Goal: Task Accomplishment & Management: Manage account settings

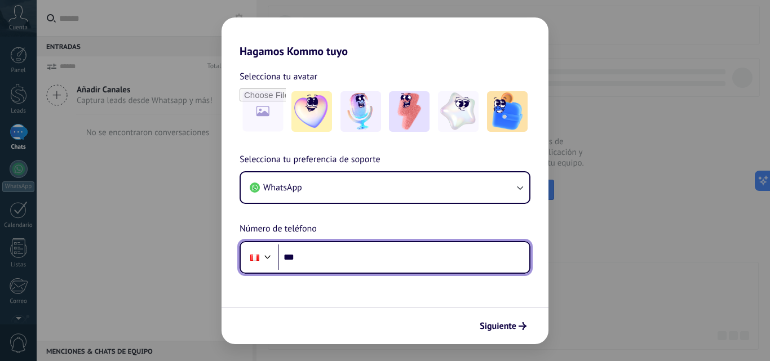
click at [376, 264] on input "***" at bounding box center [403, 258] width 251 height 26
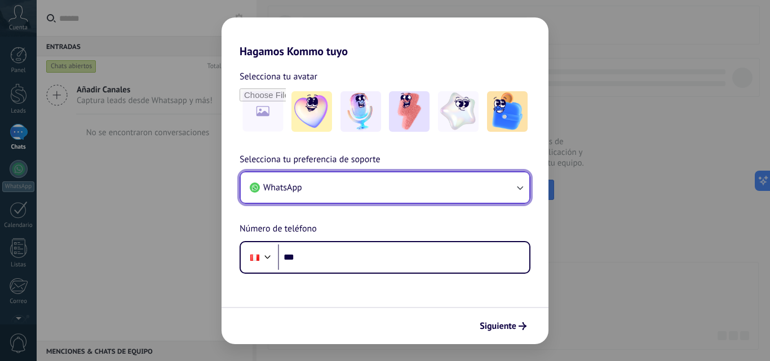
click at [373, 204] on div "WhatsApp" at bounding box center [385, 187] width 291 height 33
click at [364, 194] on button "WhatsApp" at bounding box center [385, 187] width 289 height 30
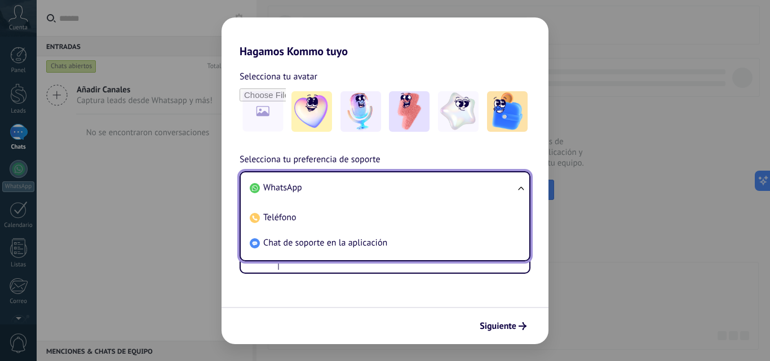
click at [303, 299] on form "Selecciona tu avatar Selecciona tu preferencia de soporte WhatsApp WhatsApp Tel…" at bounding box center [385, 201] width 327 height 286
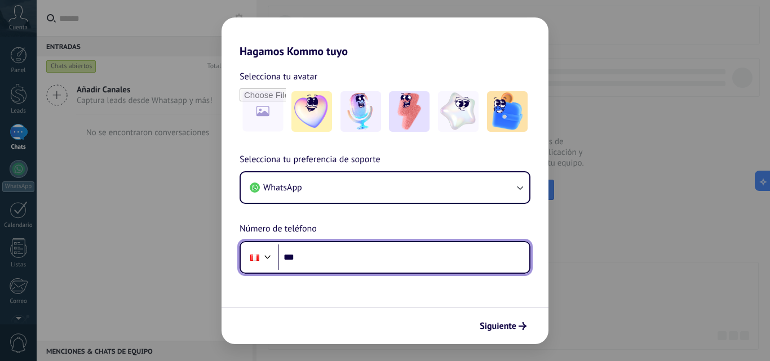
click at [268, 259] on div at bounding box center [268, 256] width 14 height 14
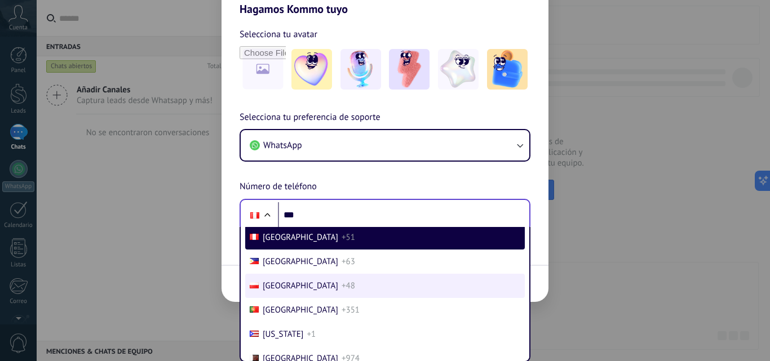
scroll to position [4768, 0]
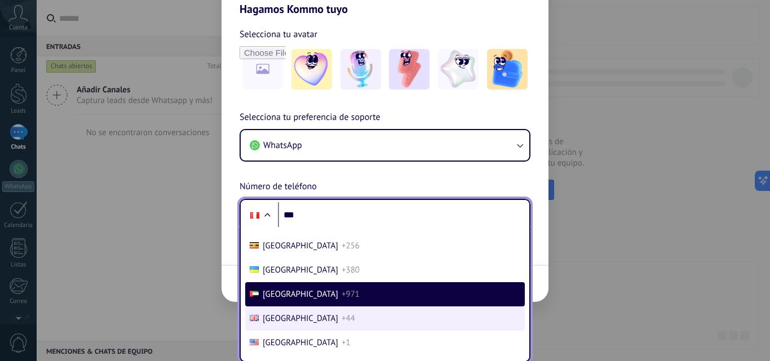
click at [342, 322] on span "+44" at bounding box center [349, 318] width 14 height 11
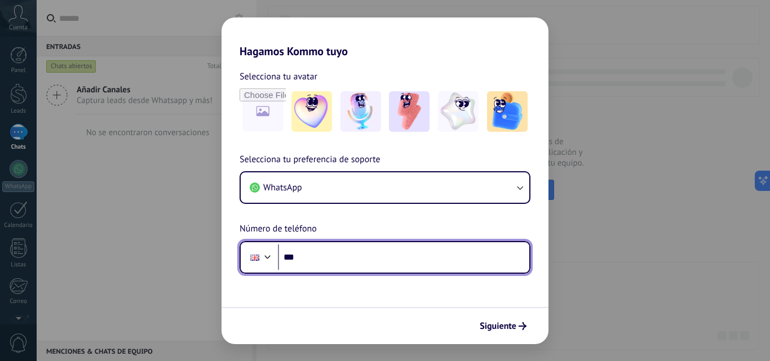
scroll to position [0, 0]
click at [329, 278] on form "Selecciona tu avatar Selecciona tu preferencia de soporte WhatsApp Número de te…" at bounding box center [385, 201] width 327 height 286
click at [338, 255] on input "***" at bounding box center [403, 258] width 251 height 26
type input "**********"
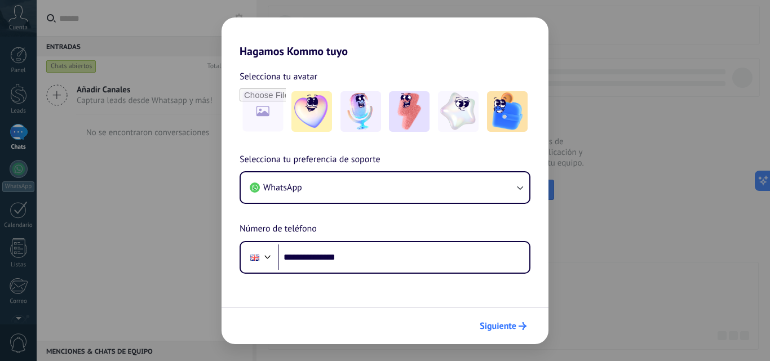
click at [492, 320] on button "Siguiente" at bounding box center [503, 326] width 57 height 19
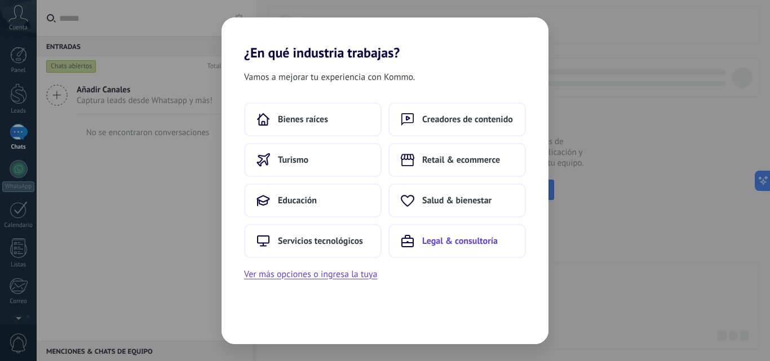
click at [454, 245] on span "Legal & consultoría" at bounding box center [460, 241] width 76 height 11
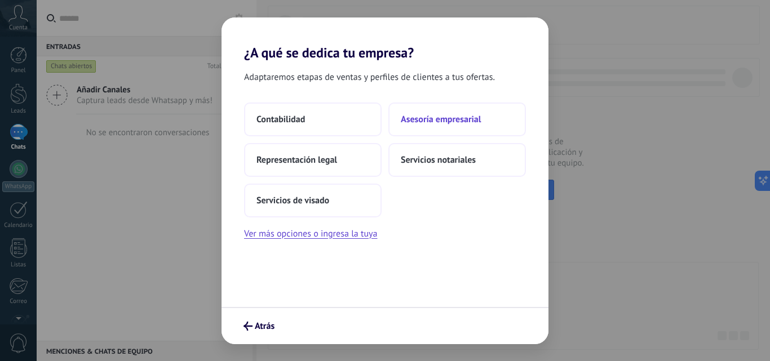
click at [438, 121] on span "Asesoría empresarial" at bounding box center [441, 119] width 80 height 11
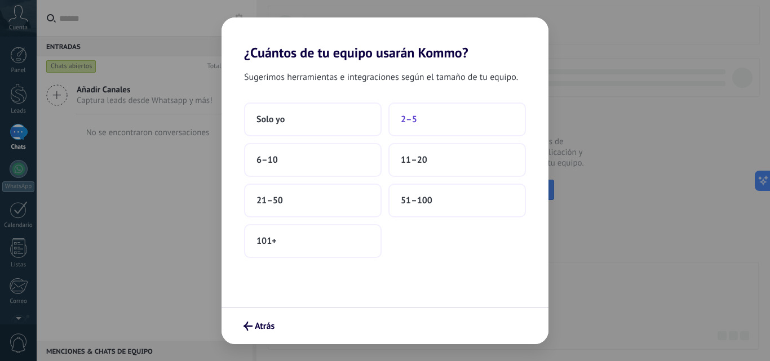
click at [421, 125] on button "2–5" at bounding box center [457, 120] width 138 height 34
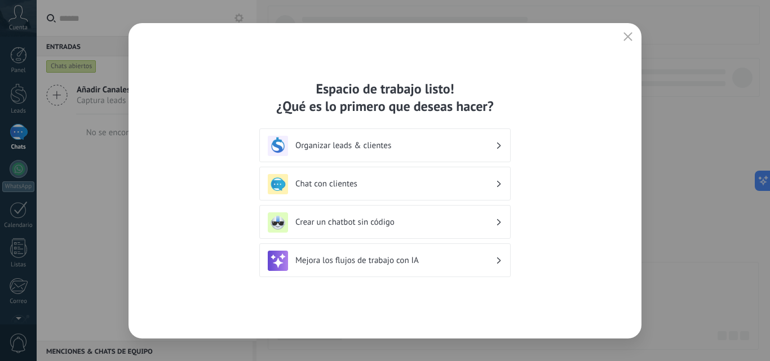
click at [629, 37] on icon "button" at bounding box center [627, 36] width 9 height 9
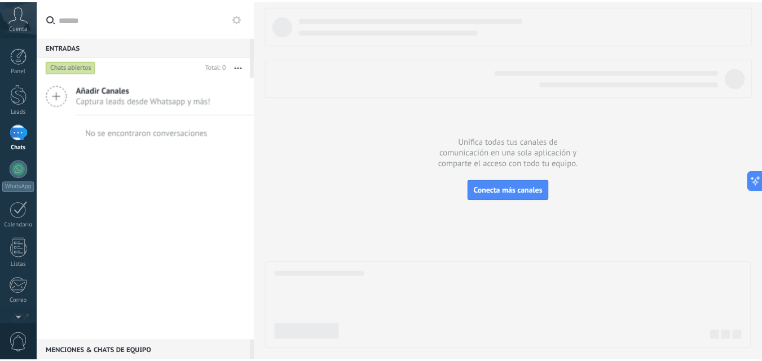
scroll to position [108, 0]
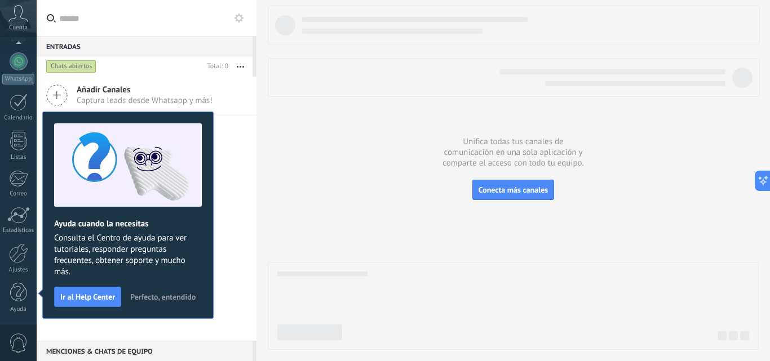
click at [146, 296] on span "Perfecto, entendido" at bounding box center [162, 297] width 65 height 8
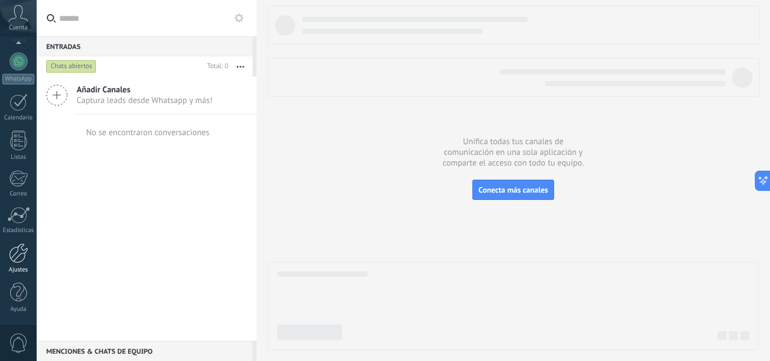
click at [22, 258] on div at bounding box center [18, 254] width 19 height 20
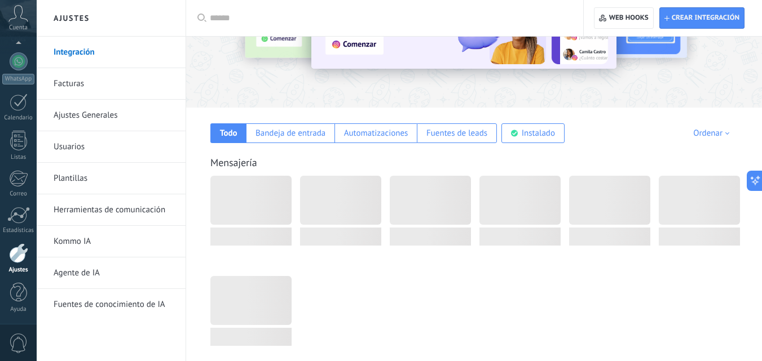
scroll to position [169, 0]
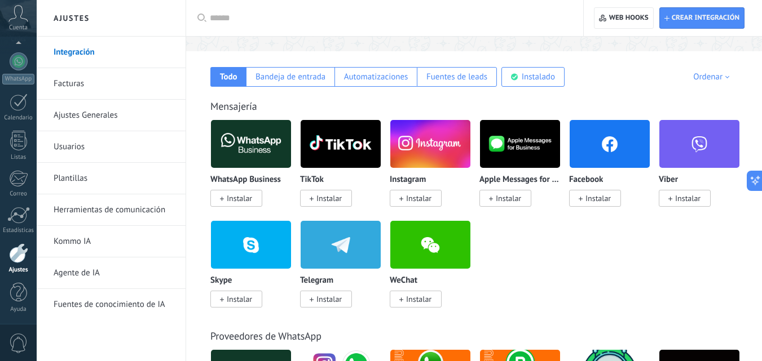
click at [582, 197] on span at bounding box center [580, 198] width 4 height 10
click at [594, 200] on span "Instalar" at bounding box center [597, 198] width 25 height 10
click at [585, 206] on span "Instalar" at bounding box center [595, 198] width 52 height 17
click at [597, 196] on span "Instalar" at bounding box center [597, 198] width 25 height 10
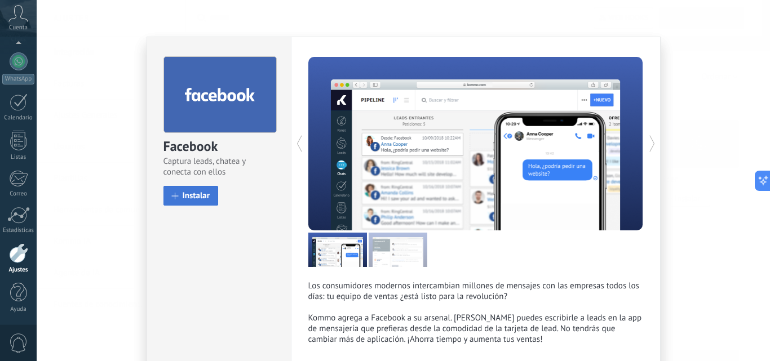
click at [194, 204] on button "Instalar" at bounding box center [190, 196] width 55 height 20
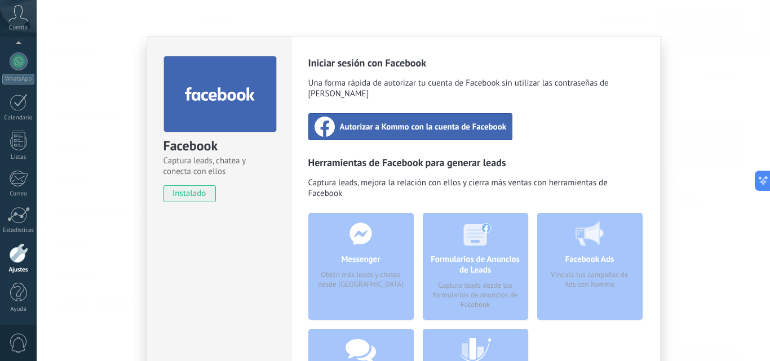
scroll to position [0, 0]
click at [396, 122] on span "Autorizar a Kommo con la cuenta de Facebook" at bounding box center [423, 127] width 167 height 11
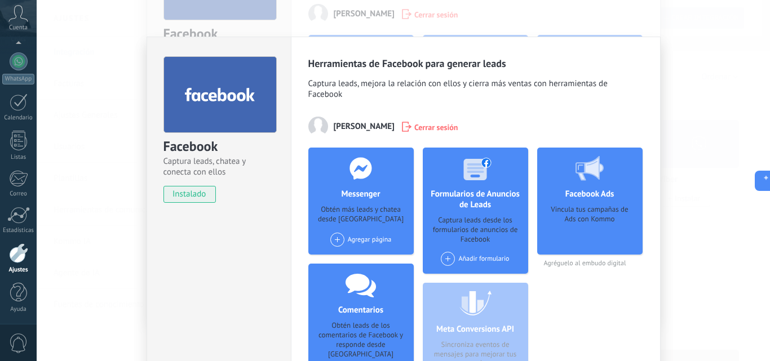
scroll to position [56, 0]
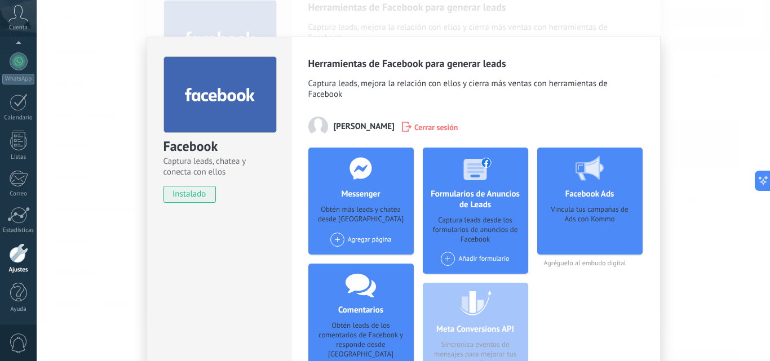
click at [467, 263] on div "Añadir formulario" at bounding box center [475, 259] width 68 height 14
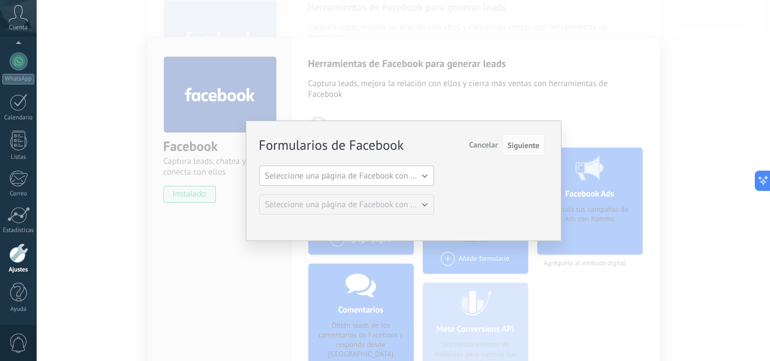
click at [362, 174] on span "Seleccione una página de Facebook con formas" at bounding box center [350, 176] width 170 height 11
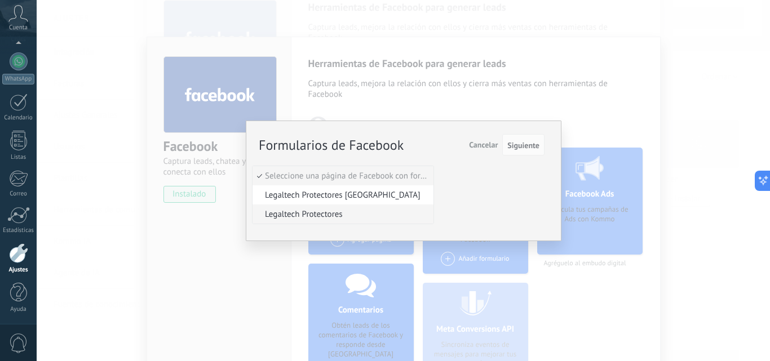
click at [334, 216] on span "Legaltech Protectores" at bounding box center [342, 214] width 178 height 11
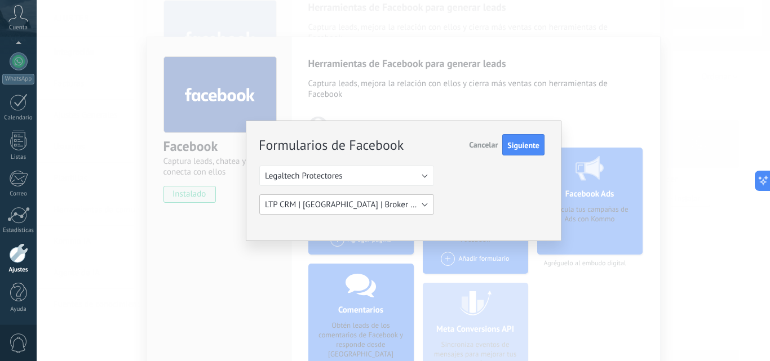
click at [373, 213] on button "LTP CRM | COLOMBIA | Broker te quebro-copy" at bounding box center [346, 204] width 175 height 20
click at [366, 206] on span "LTP CRM | COLOMBIA | Broker te quebro-copy" at bounding box center [342, 205] width 178 height 11
click at [347, 197] on button "LTP CRM | COLOMBIA | Broker te quebro-copy" at bounding box center [346, 204] width 175 height 20
click at [383, 209] on span "LTP CRM | COLOMBIA | Broker te quebro-copy" at bounding box center [342, 205] width 178 height 11
click at [373, 204] on span "LTP CRM | COLOMBIA | Broker te quebro-copy" at bounding box center [365, 205] width 200 height 11
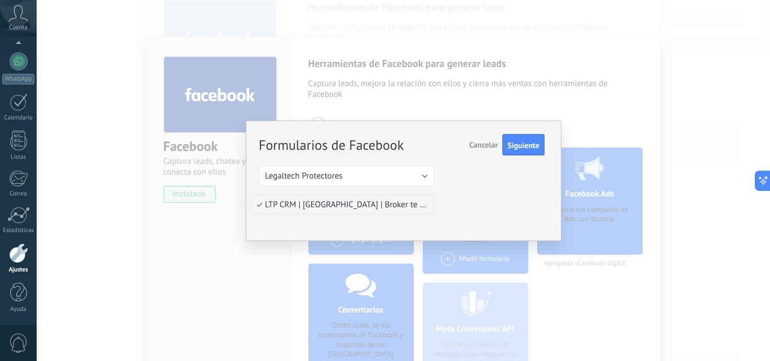
click at [410, 206] on span "LTP CRM | COLOMBIA | Broker te quebro-copy" at bounding box center [342, 205] width 178 height 11
click at [482, 144] on span "Cancelar" at bounding box center [483, 145] width 29 height 10
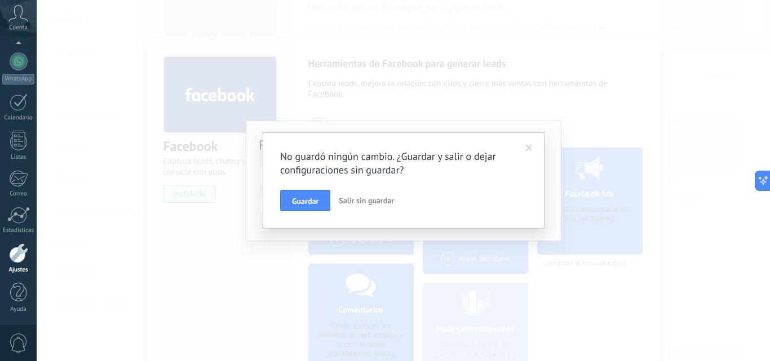
click at [355, 198] on span "Salir sin guardar" at bounding box center [366, 201] width 55 height 10
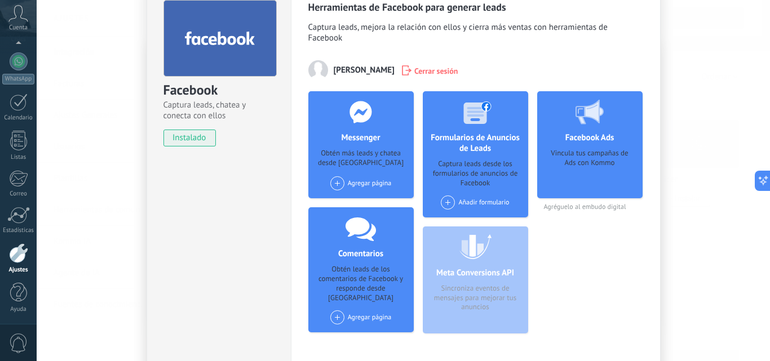
scroll to position [0, 0]
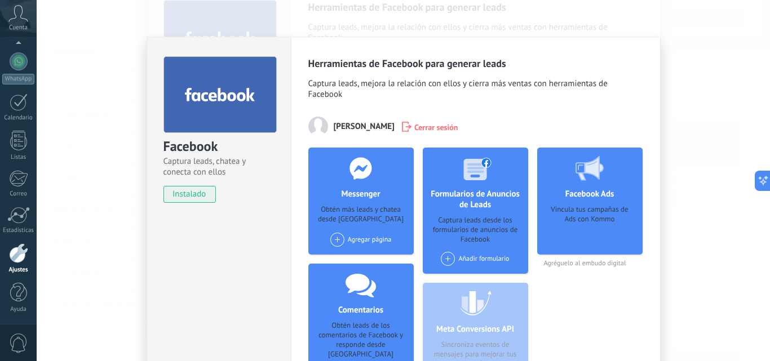
click at [722, 69] on div "Facebook Captura leads, chatea y conecta con ellos instalado Desinstalar Herram…" at bounding box center [403, 180] width 733 height 361
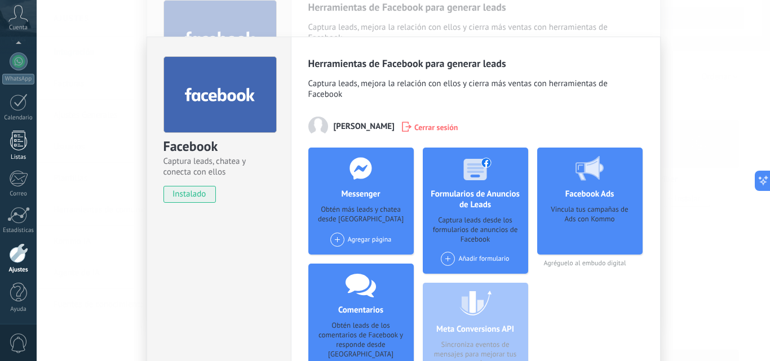
click at [32, 154] on div "Listas" at bounding box center [18, 157] width 33 height 7
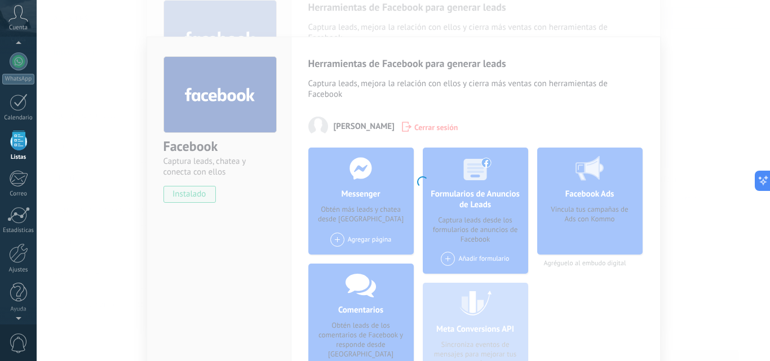
scroll to position [70, 0]
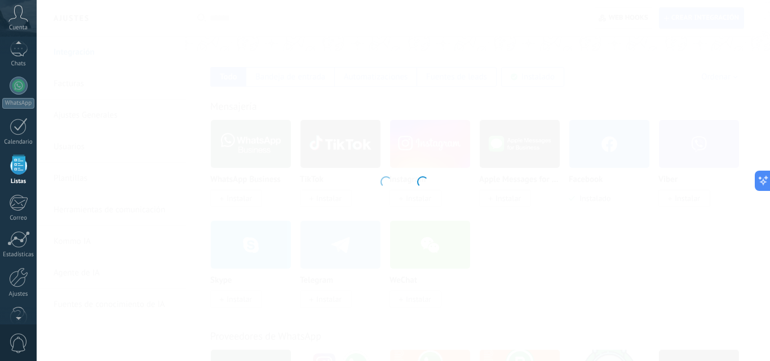
click at [21, 313] on div at bounding box center [18, 316] width 37 height 17
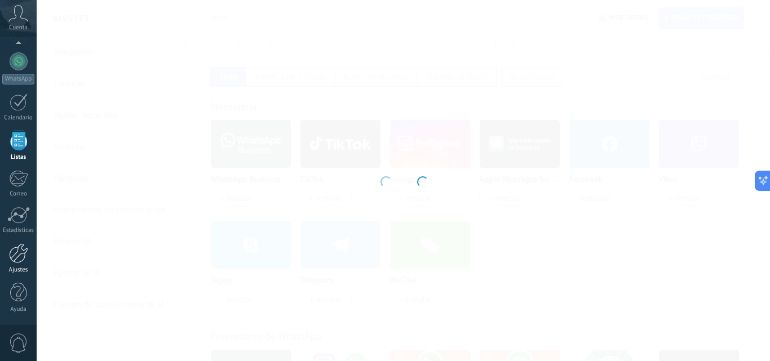
click at [18, 266] on link "Ajustes" at bounding box center [18, 259] width 37 height 30
click at [20, 253] on div at bounding box center [18, 254] width 19 height 20
click at [11, 256] on div at bounding box center [18, 254] width 19 height 20
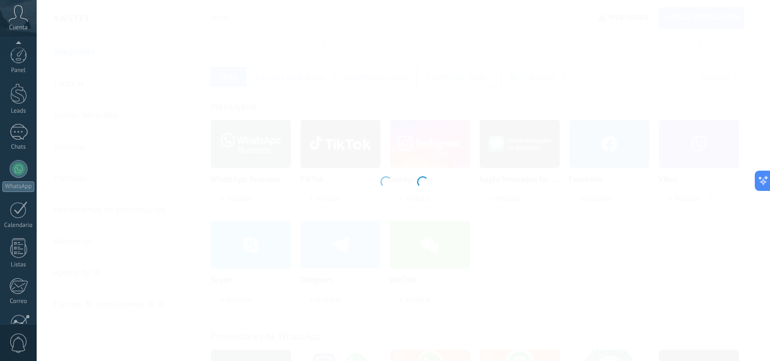
scroll to position [108, 0]
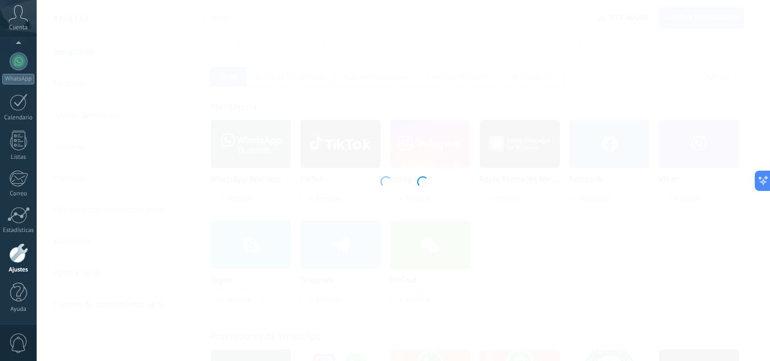
click at [16, 254] on div at bounding box center [18, 254] width 19 height 20
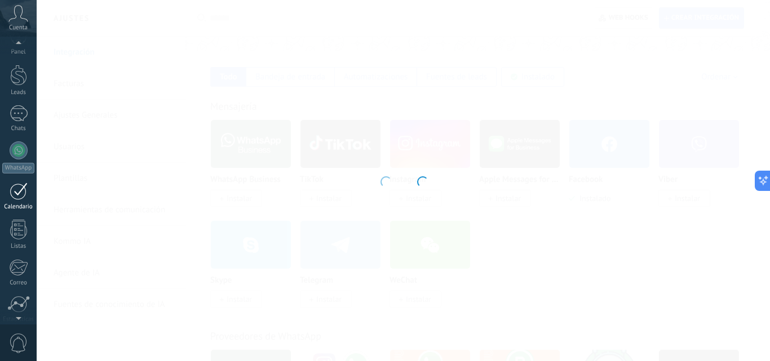
scroll to position [0, 0]
click at [21, 98] on div at bounding box center [18, 93] width 17 height 21
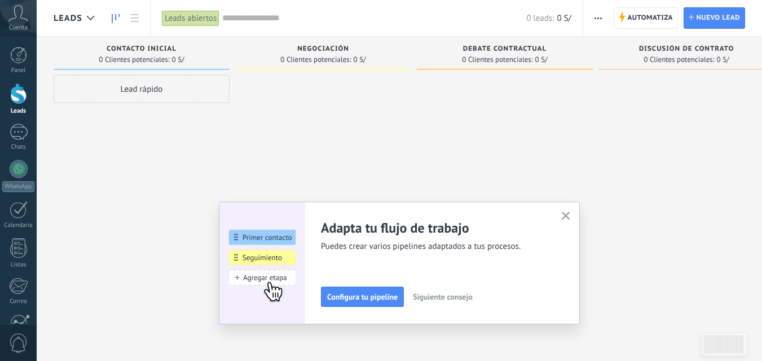
click at [448, 290] on button "Siguiente consejo" at bounding box center [442, 297] width 69 height 17
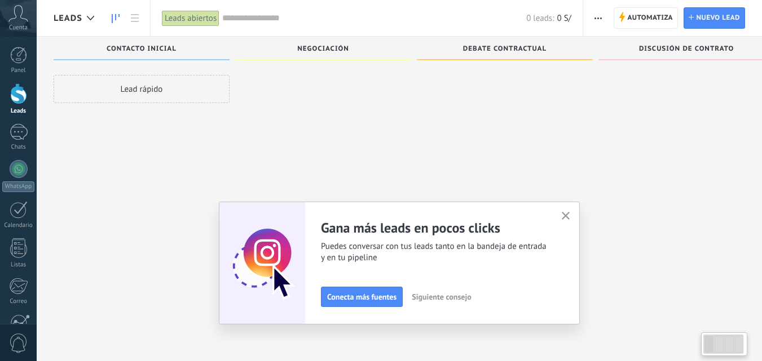
scroll to position [19, 0]
click at [570, 213] on icon "button" at bounding box center [565, 216] width 8 height 8
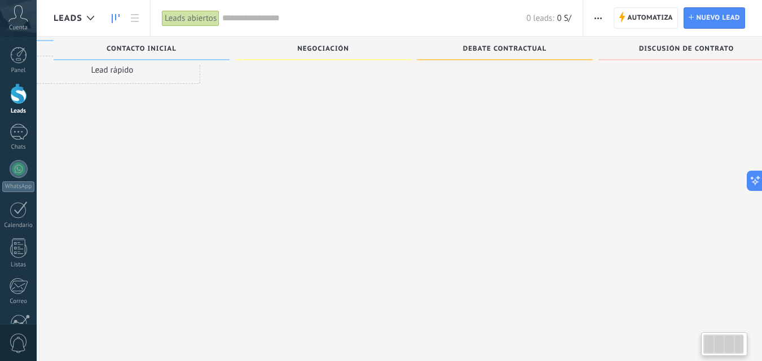
scroll to position [0, 0]
drag, startPoint x: 559, startPoint y: 161, endPoint x: 293, endPoint y: 174, distance: 266.4
click at [652, 185] on div "Lamentablemente, no hay leads con estos parámetros. Mostrar todo Leads Entrante…" at bounding box center [422, 143] width 737 height 253
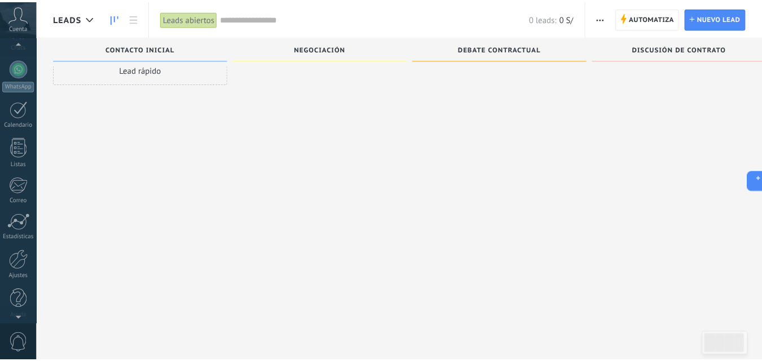
scroll to position [108, 0]
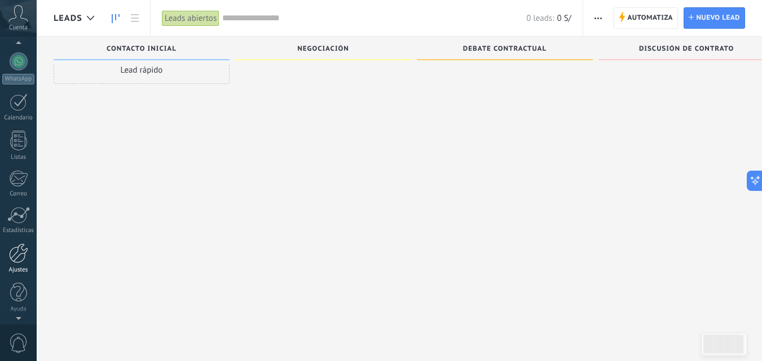
click at [23, 255] on div at bounding box center [18, 254] width 19 height 20
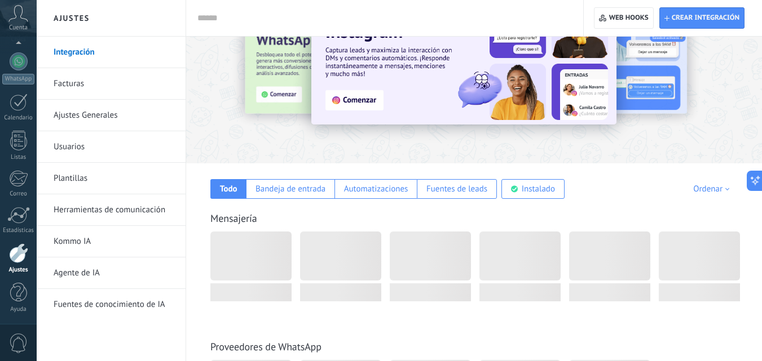
scroll to position [113, 0]
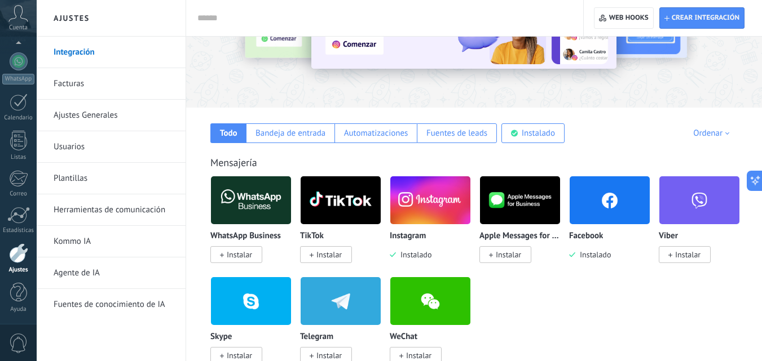
click at [64, 86] on link "Facturas" at bounding box center [114, 84] width 121 height 32
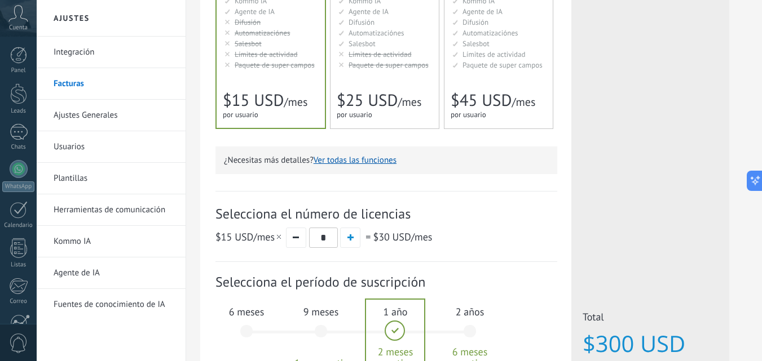
scroll to position [338, 0]
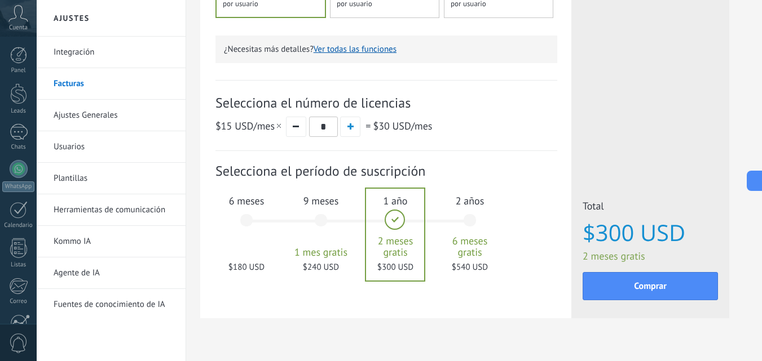
click at [267, 227] on div "6 meses $180 USD" at bounding box center [246, 225] width 61 height 79
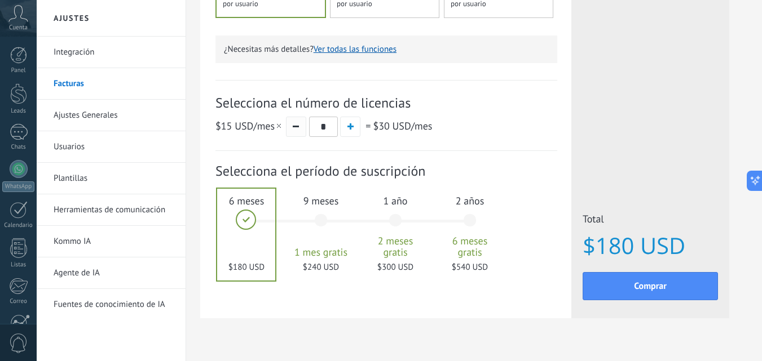
click at [297, 127] on span "button" at bounding box center [296, 127] width 6 height 2
click at [369, 123] on span "=" at bounding box center [367, 126] width 5 height 13
click at [343, 123] on button "button" at bounding box center [350, 127] width 20 height 20
click at [352, 126] on span "button" at bounding box center [350, 126] width 6 height 6
click at [242, 233] on div at bounding box center [246, 235] width 58 height 92
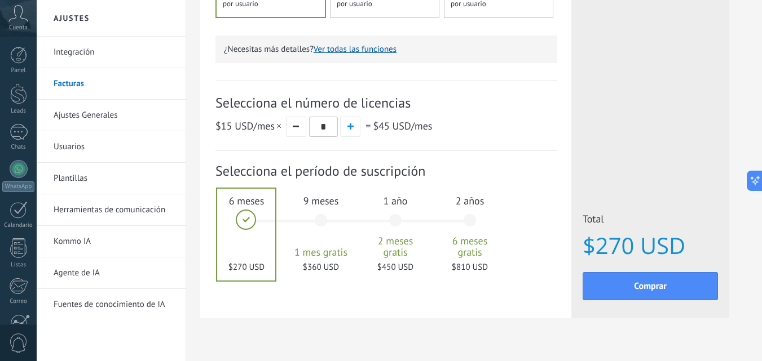
click at [246, 218] on div at bounding box center [246, 235] width 58 height 92
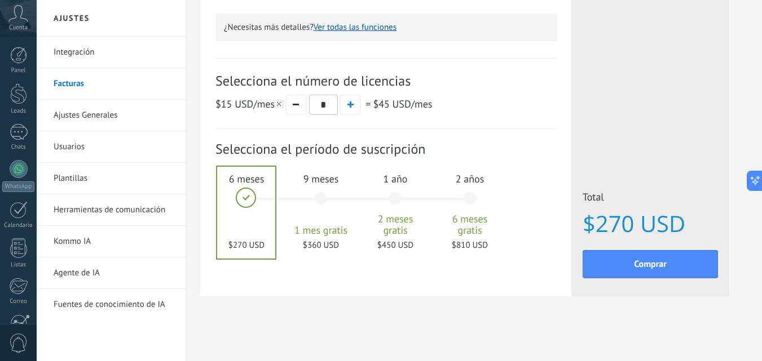
scroll to position [361, 0]
click at [299, 108] on button "button" at bounding box center [296, 105] width 20 height 20
type input "*"
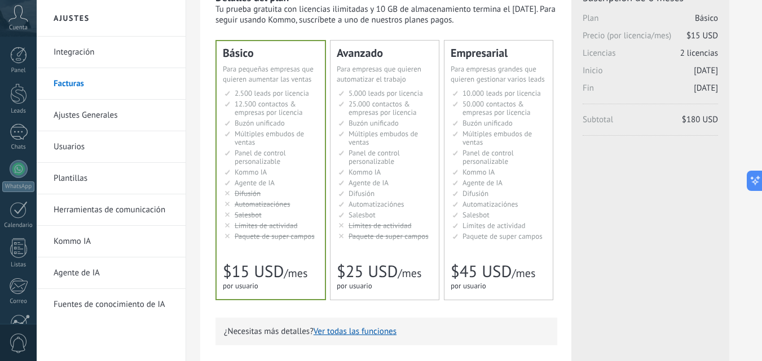
scroll to position [23, 0]
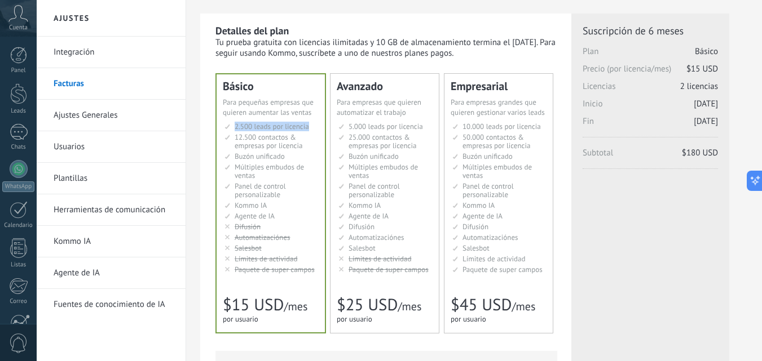
drag, startPoint x: 228, startPoint y: 125, endPoint x: 323, endPoint y: 128, distance: 95.3
click at [323, 128] on div "Básico Для увеличения продаж в малом бизнесе For small businesses that want to …" at bounding box center [270, 203] width 108 height 258
copy span "2.500 leads por licencia"
click at [427, 134] on li "25.000 контактов & компаний на место 25.000 contacts & companies per seat 25.00…" at bounding box center [385, 141] width 94 height 17
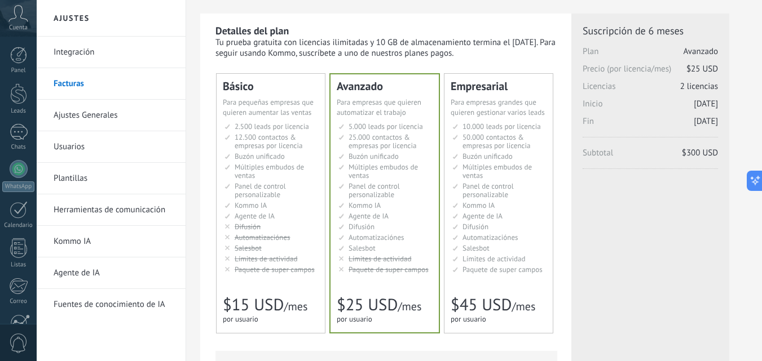
click at [280, 169] on span "Múltiples embudos de ventas" at bounding box center [269, 171] width 69 height 18
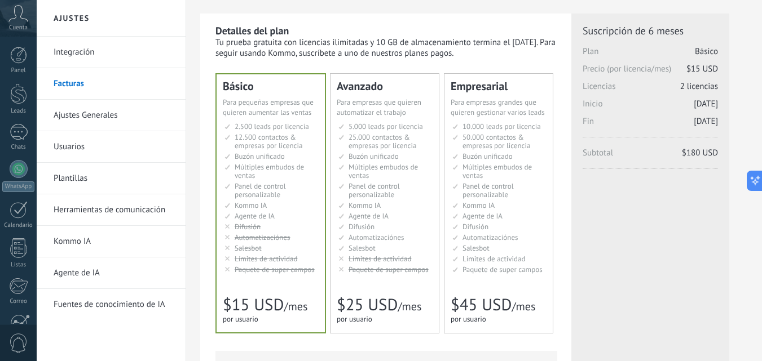
click at [388, 179] on li "Множество воронок Multiple sales pipelines Múltiples embudos de ventas Vários f…" at bounding box center [385, 171] width 94 height 17
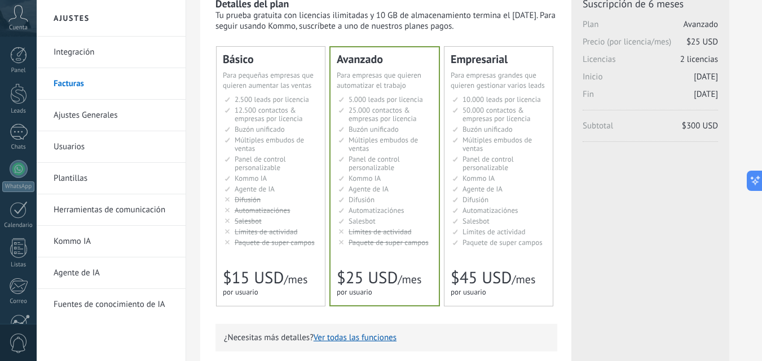
scroll to position [56, 0]
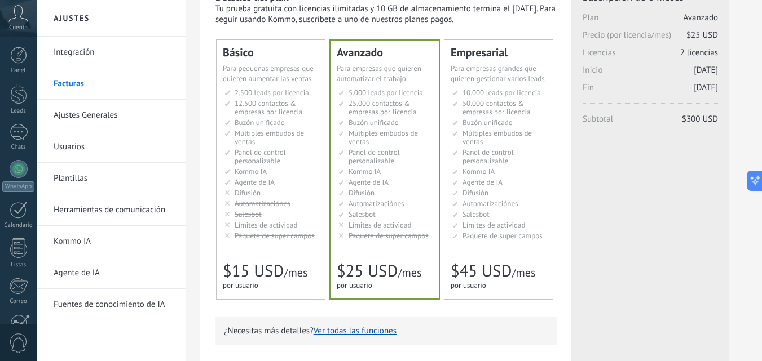
click at [300, 209] on ul "2.500 сделок на место 2.500 leads per seat 2.500 leads por licencia 添加线索和联系人 2.…" at bounding box center [271, 165] width 94 height 152
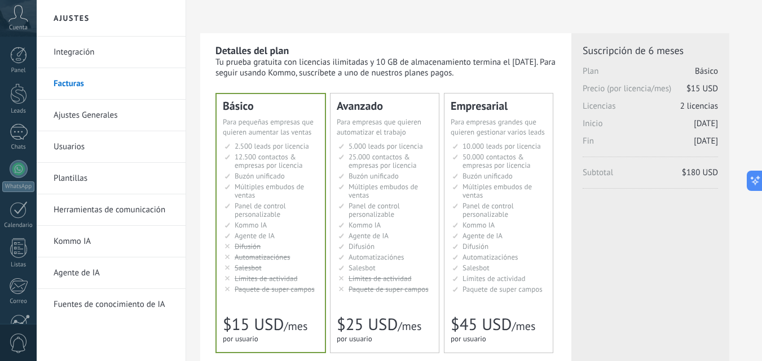
scroll to position [0, 0]
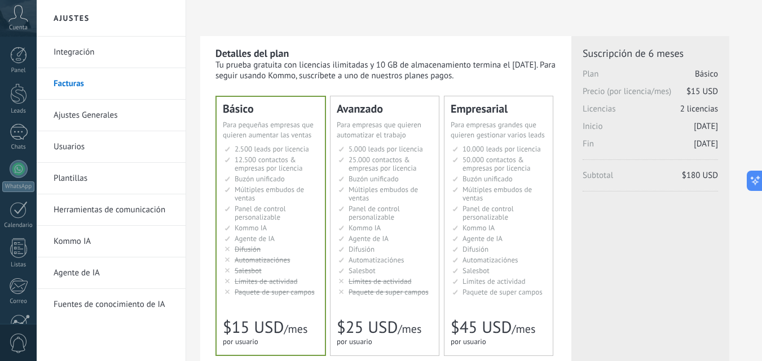
click at [92, 120] on link "Ajustes Generales" at bounding box center [114, 116] width 121 height 32
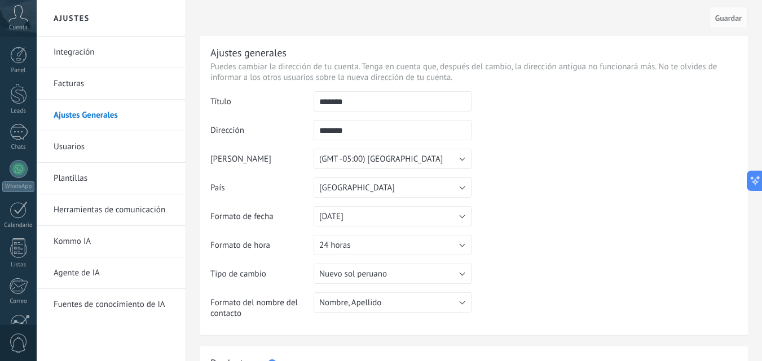
click at [85, 98] on link "Facturas" at bounding box center [114, 84] width 121 height 32
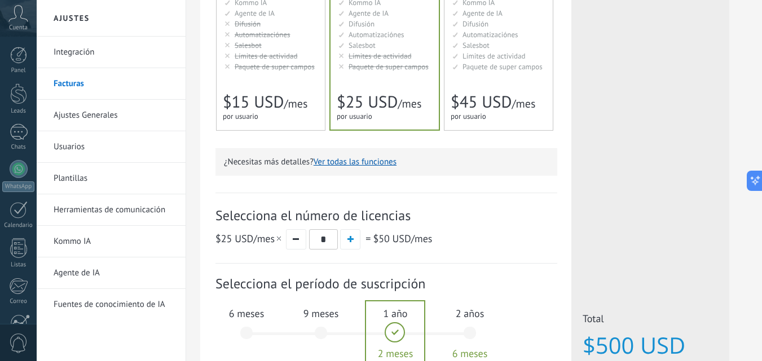
click at [70, 154] on link "Usuarios" at bounding box center [114, 147] width 121 height 32
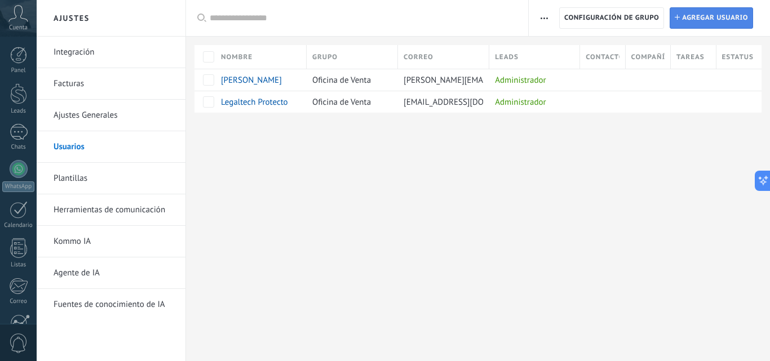
click at [708, 16] on span "Agregar usuario" at bounding box center [715, 18] width 66 height 20
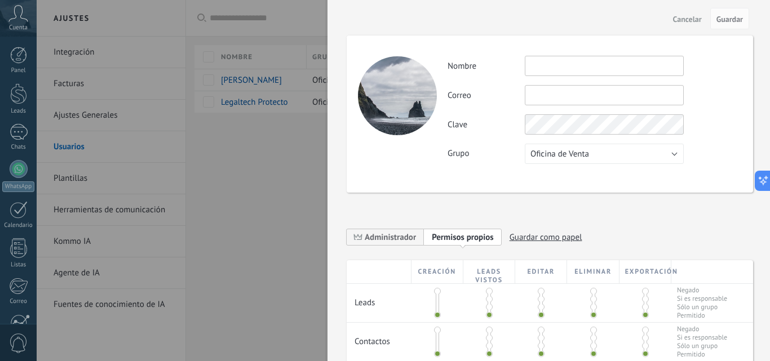
click at [554, 65] on input "text" at bounding box center [604, 66] width 159 height 20
type input "**********"
click at [582, 91] on input "text" at bounding box center [604, 95] width 159 height 20
click at [583, 93] on input "text" at bounding box center [604, 95] width 159 height 20
paste input "**********"
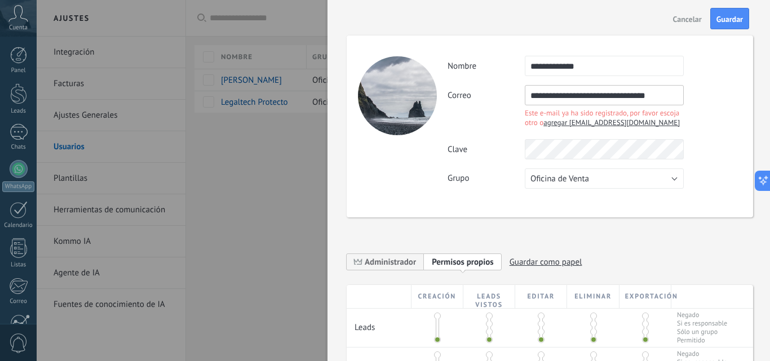
click at [574, 97] on input "**********" at bounding box center [604, 95] width 159 height 20
click at [541, 96] on input "**********" at bounding box center [604, 95] width 159 height 20
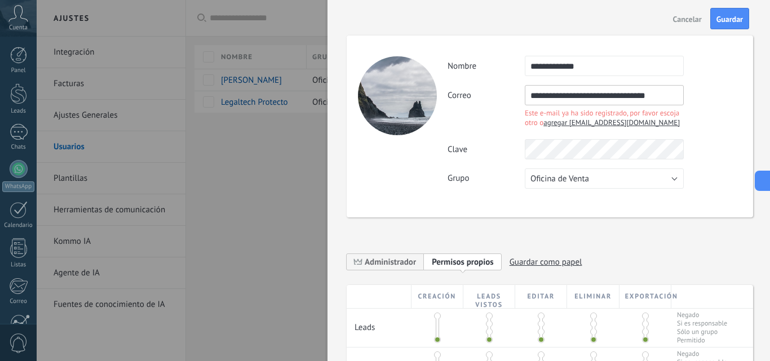
paste input "text"
type input "**********"
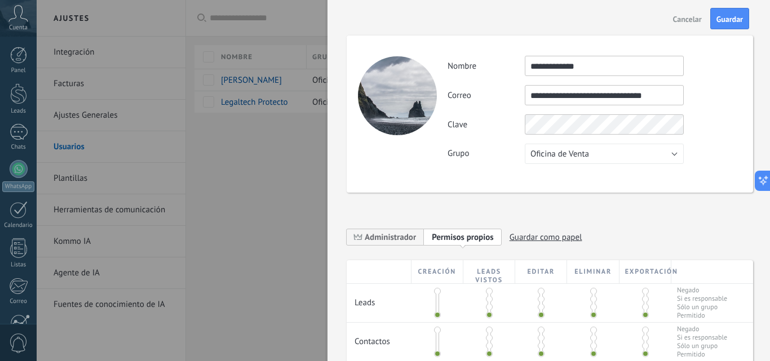
click at [461, 144] on div "Grupo Oficina de Venta Usuarios libres Oficina de Venta" at bounding box center [595, 154] width 294 height 20
click at [513, 156] on label "Grupo" at bounding box center [486, 153] width 77 height 11
click at [728, 109] on div "**********" at bounding box center [595, 110] width 294 height 108
click at [556, 149] on span "Oficina de Venta" at bounding box center [559, 154] width 59 height 11
click at [709, 138] on div "**********" at bounding box center [595, 110] width 294 height 108
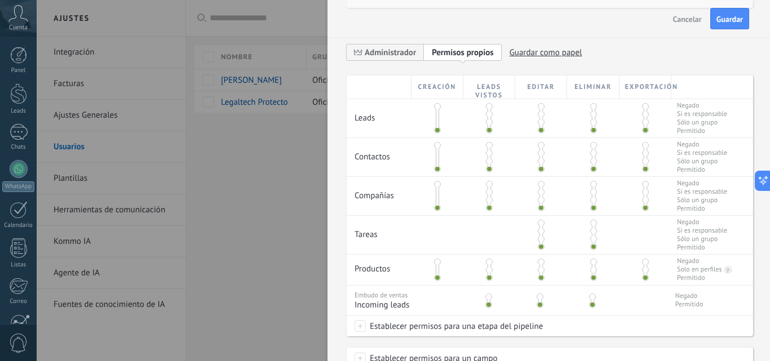
scroll to position [138, 0]
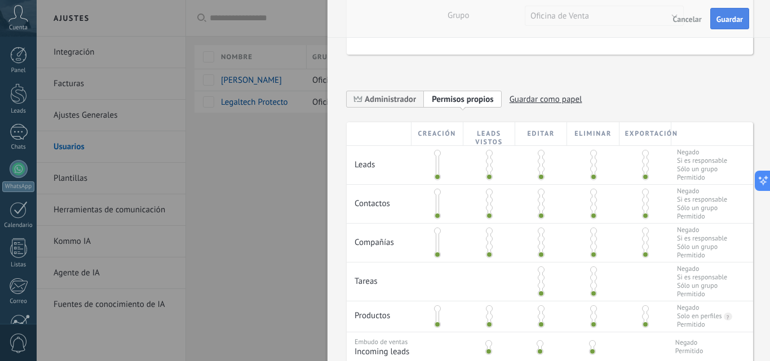
click at [726, 21] on span "Guardar" at bounding box center [729, 19] width 26 height 8
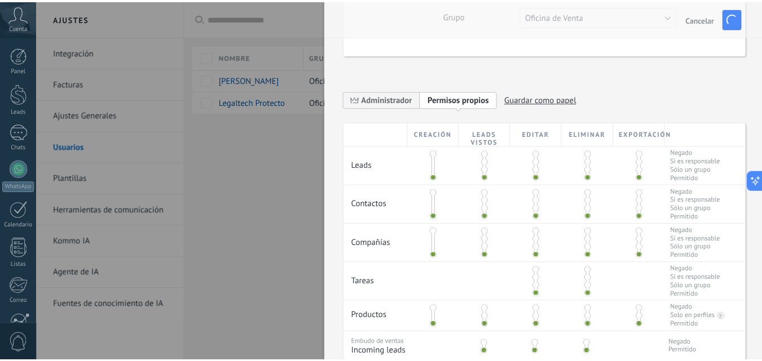
scroll to position [0, 0]
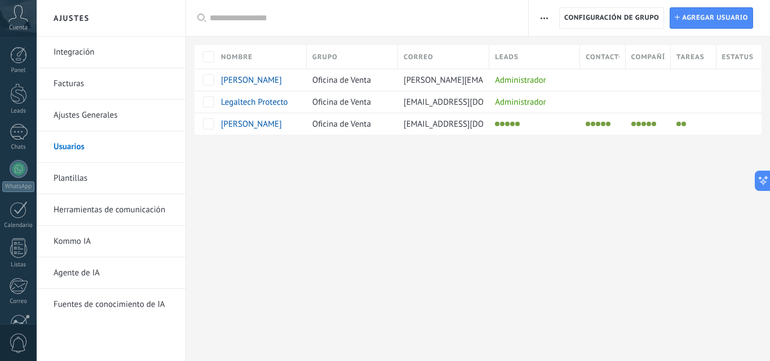
click at [70, 177] on link "Plantillas" at bounding box center [114, 179] width 121 height 32
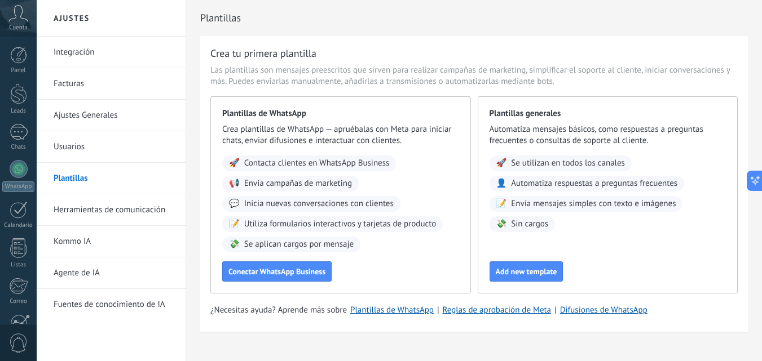
click at [74, 94] on link "Facturas" at bounding box center [114, 84] width 121 height 32
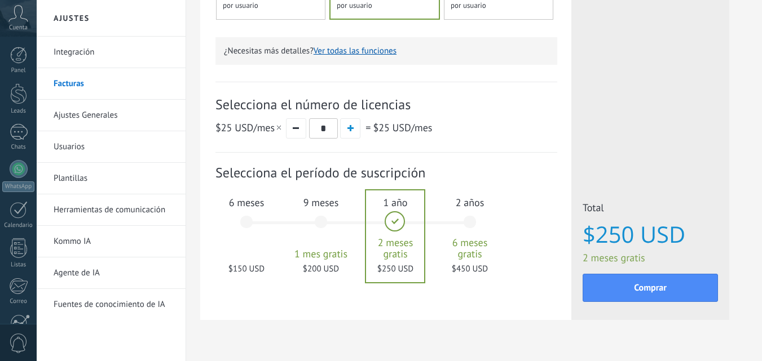
scroll to position [338, 0]
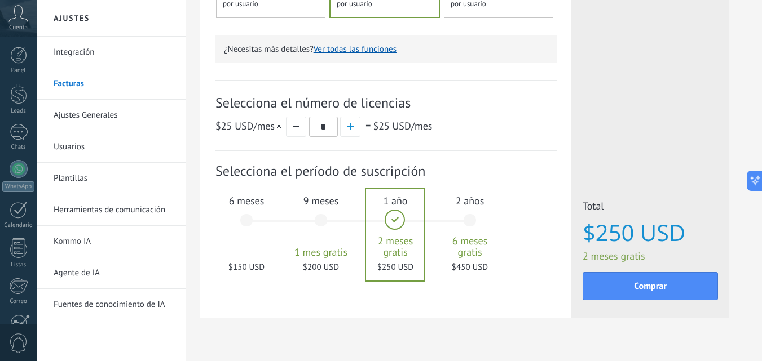
click at [256, 210] on div "6 meses $150 USD" at bounding box center [246, 225] width 61 height 79
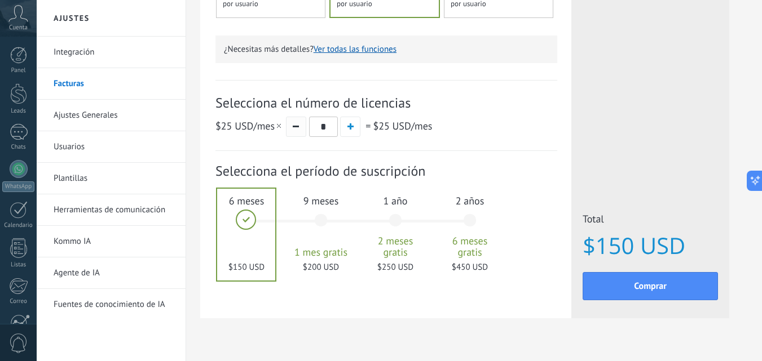
click at [299, 127] on button "button" at bounding box center [296, 127] width 20 height 20
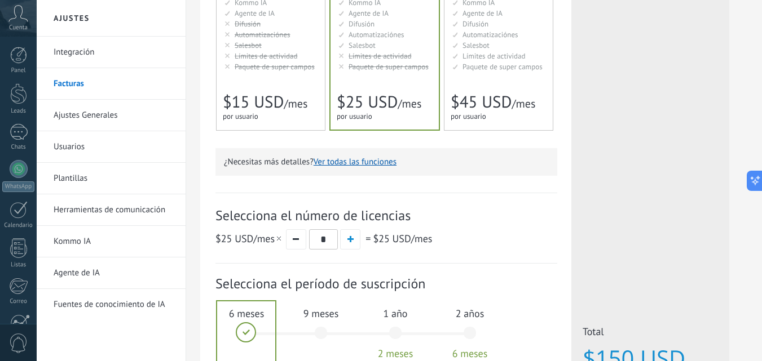
click at [277, 77] on div "Básico Для увеличения продаж в малом бизнесе For small businesses that want to …" at bounding box center [270, 0] width 108 height 259
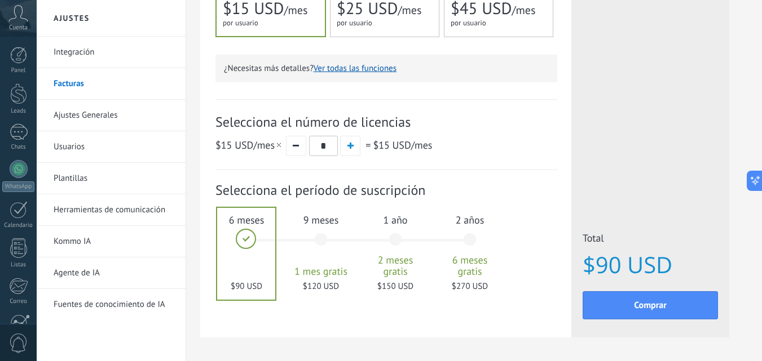
scroll to position [361, 0]
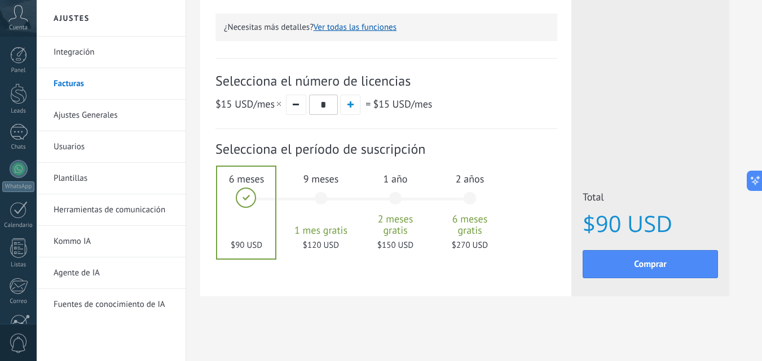
click at [256, 175] on div at bounding box center [246, 213] width 58 height 92
click at [338, 105] on div "$15 USD /mes * = $15 USD /mes" at bounding box center [386, 104] width 342 height 21
click at [348, 113] on button "button" at bounding box center [350, 105] width 20 height 20
type input "*"
